Goal: Transaction & Acquisition: Purchase product/service

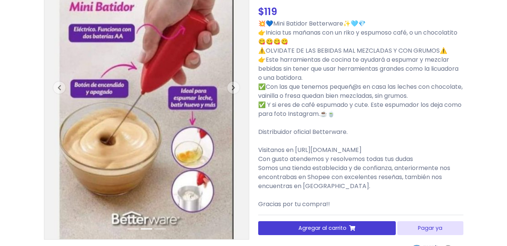
scroll to position [91, 0]
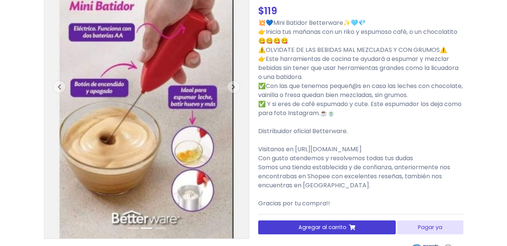
click at [500, 88] on div "Tienda de NICESHOPPINGDAY MINI BATIDOR BETTERWARE COD 21516 Previous" at bounding box center [253, 161] width 507 height 441
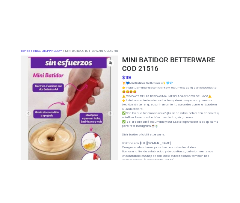
scroll to position [0, 0]
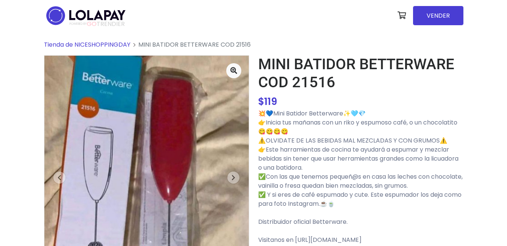
click at [169, 120] on img at bounding box center [146, 192] width 205 height 273
click at [237, 69] on icon at bounding box center [233, 70] width 7 height 7
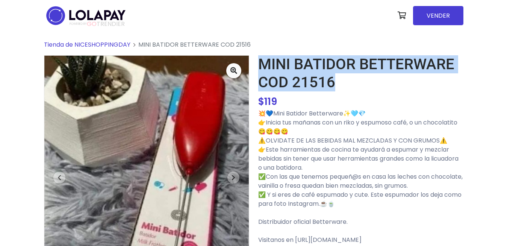
drag, startPoint x: 259, startPoint y: 64, endPoint x: 360, endPoint y: 83, distance: 102.5
click at [360, 83] on h1 "MINI BATIDOR BETTERWARE COD 21516" at bounding box center [360, 73] width 205 height 36
copy h1 "MINI BATIDOR BETTERWARE COD 21516"
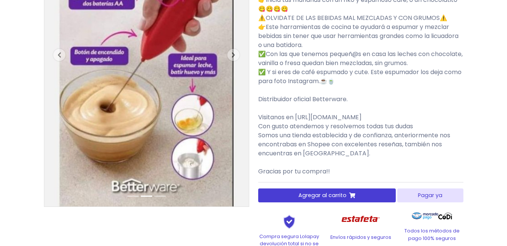
scroll to position [128, 0]
